Goal: Task Accomplishment & Management: Manage account settings

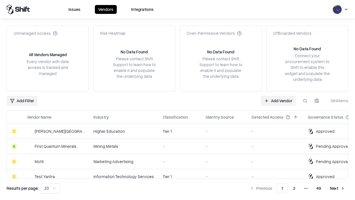
click at [278, 100] on link "Add Vendor" at bounding box center [278, 101] width 35 height 10
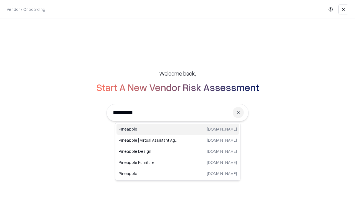
click at [178, 129] on div "Pineapple [DOMAIN_NAME]" at bounding box center [177, 128] width 123 height 11
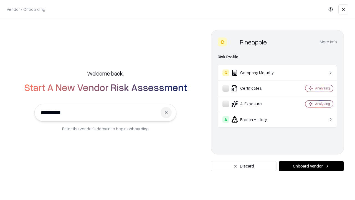
type input "*********"
click at [311, 166] on button "Onboard Vendor" at bounding box center [311, 166] width 65 height 10
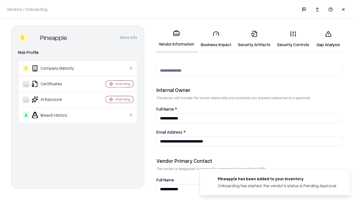
scroll to position [287, 0]
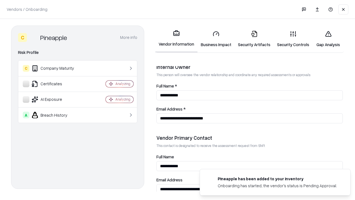
click at [216, 39] on link "Business Impact" at bounding box center [215, 39] width 37 height 26
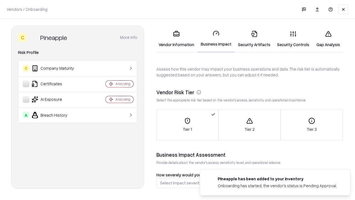
click at [254, 39] on link "Security Artifacts" at bounding box center [254, 39] width 39 height 26
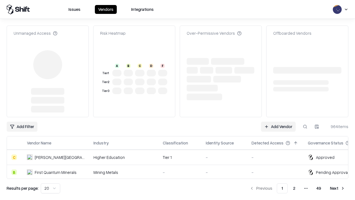
click at [278, 121] on link "Add Vendor" at bounding box center [278, 126] width 35 height 10
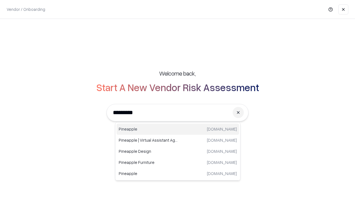
click at [178, 129] on div "Pineapple [DOMAIN_NAME]" at bounding box center [177, 128] width 123 height 11
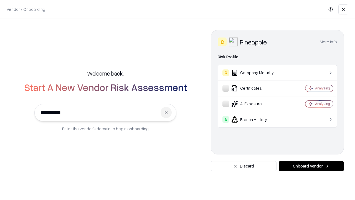
type input "*********"
click at [311, 166] on button "Onboard Vendor" at bounding box center [311, 166] width 65 height 10
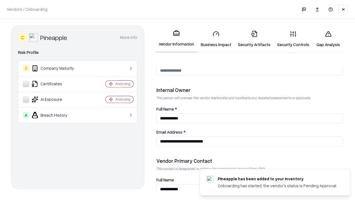
scroll to position [287, 0]
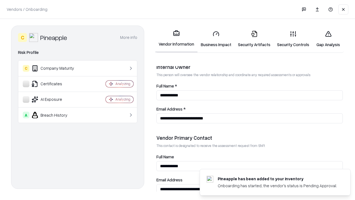
click at [328, 39] on link "Gap Analysis" at bounding box center [328, 39] width 31 height 26
